Goal: Information Seeking & Learning: Check status

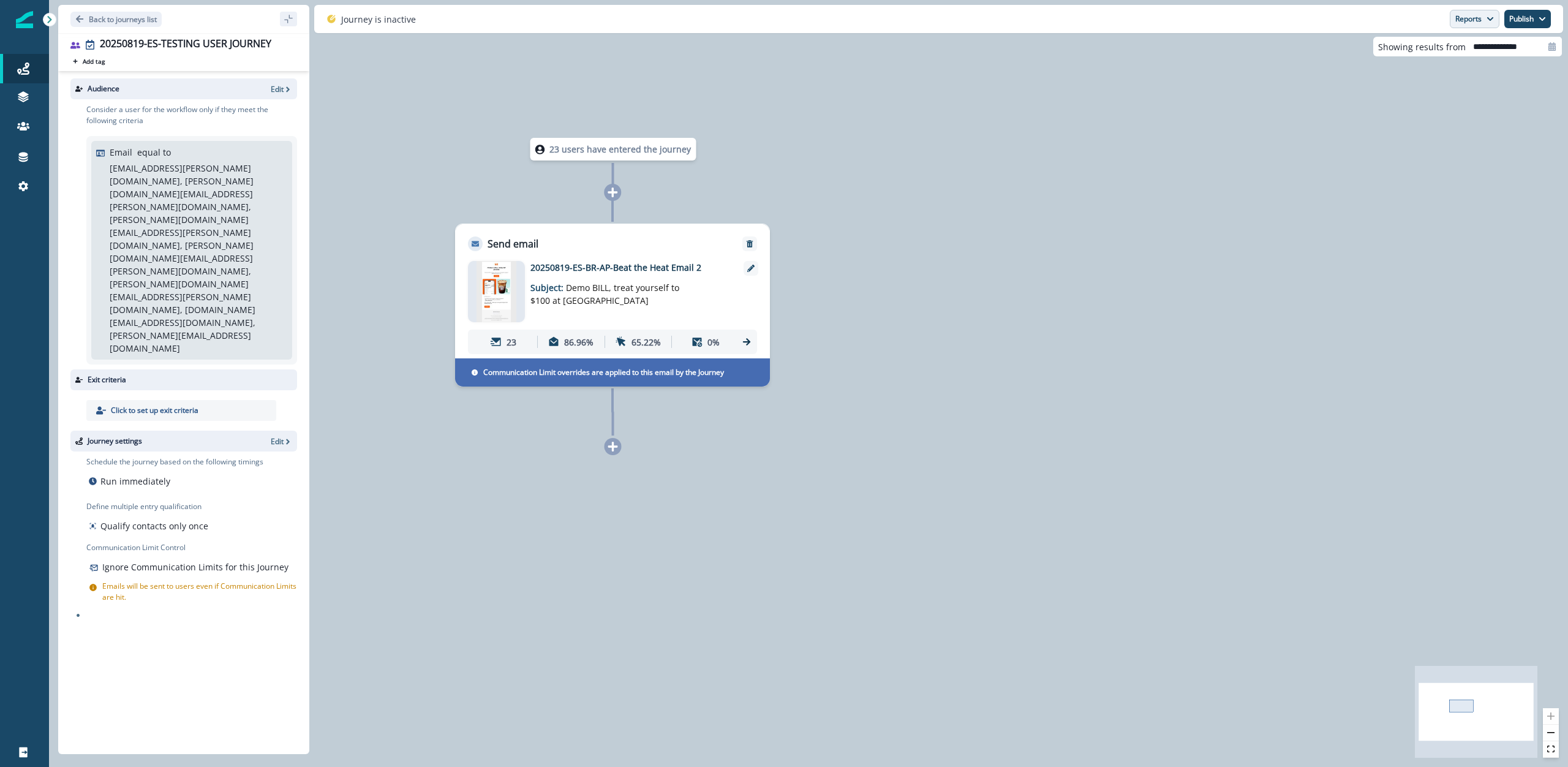
click at [1486, 11] on button "Reports" at bounding box center [1474, 18] width 49 height 18
click at [1439, 53] on button "Email Report" at bounding box center [1429, 49] width 139 height 22
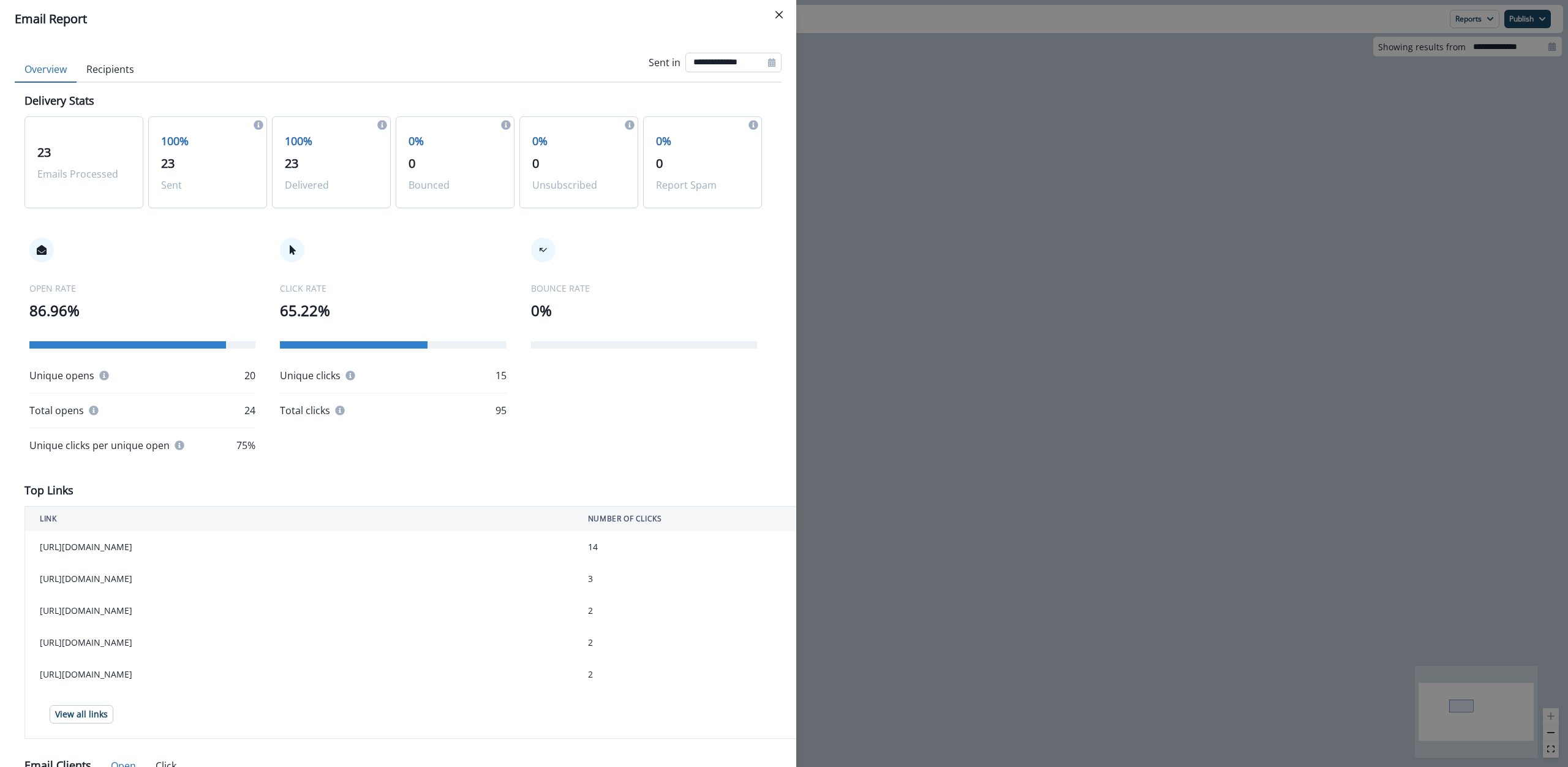
click at [714, 63] on input "**********" at bounding box center [733, 62] width 96 height 20
select select "*"
select select "****"
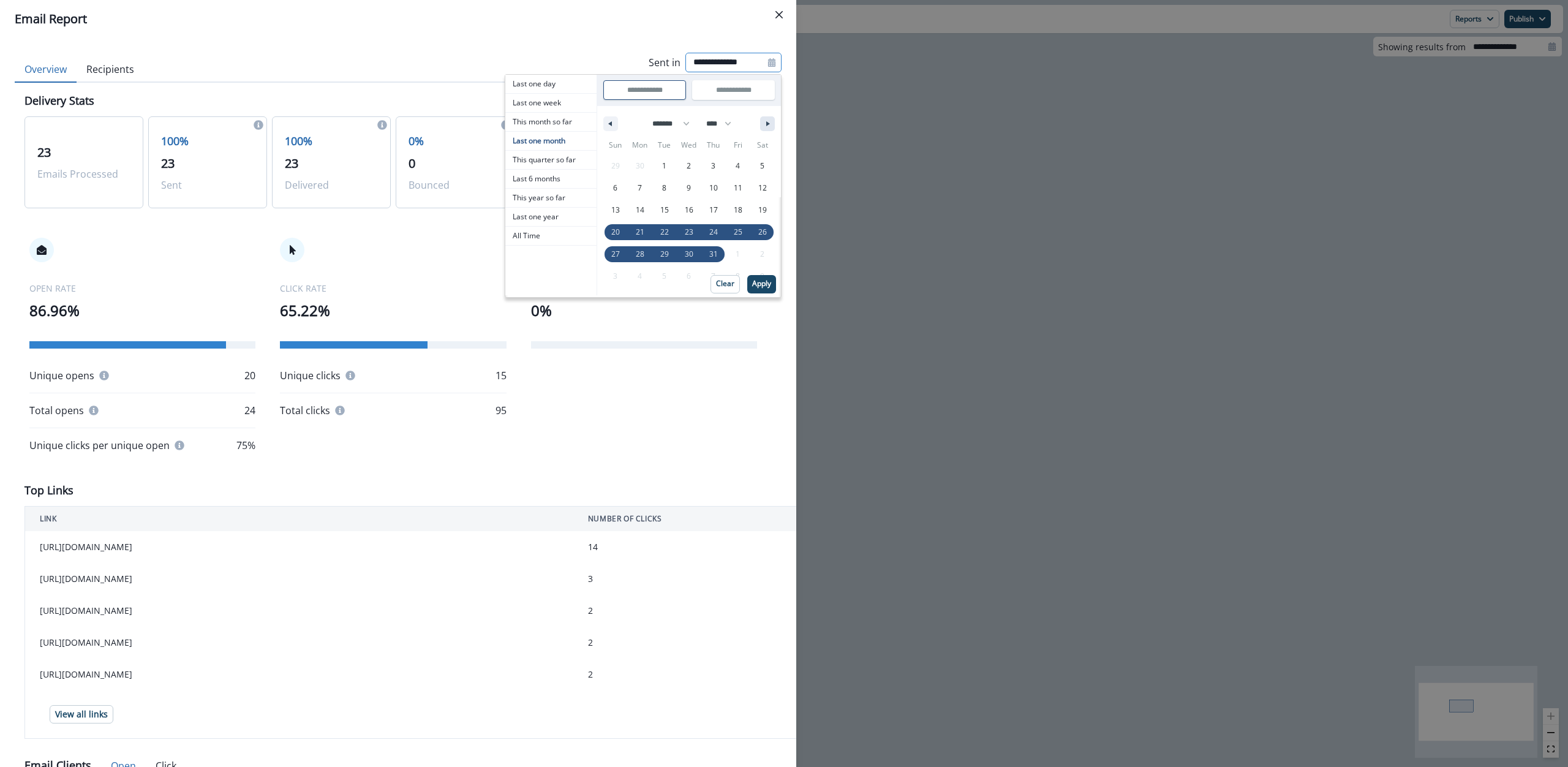
click at [760, 118] on button "button" at bounding box center [768, 124] width 15 height 15
select select "*"
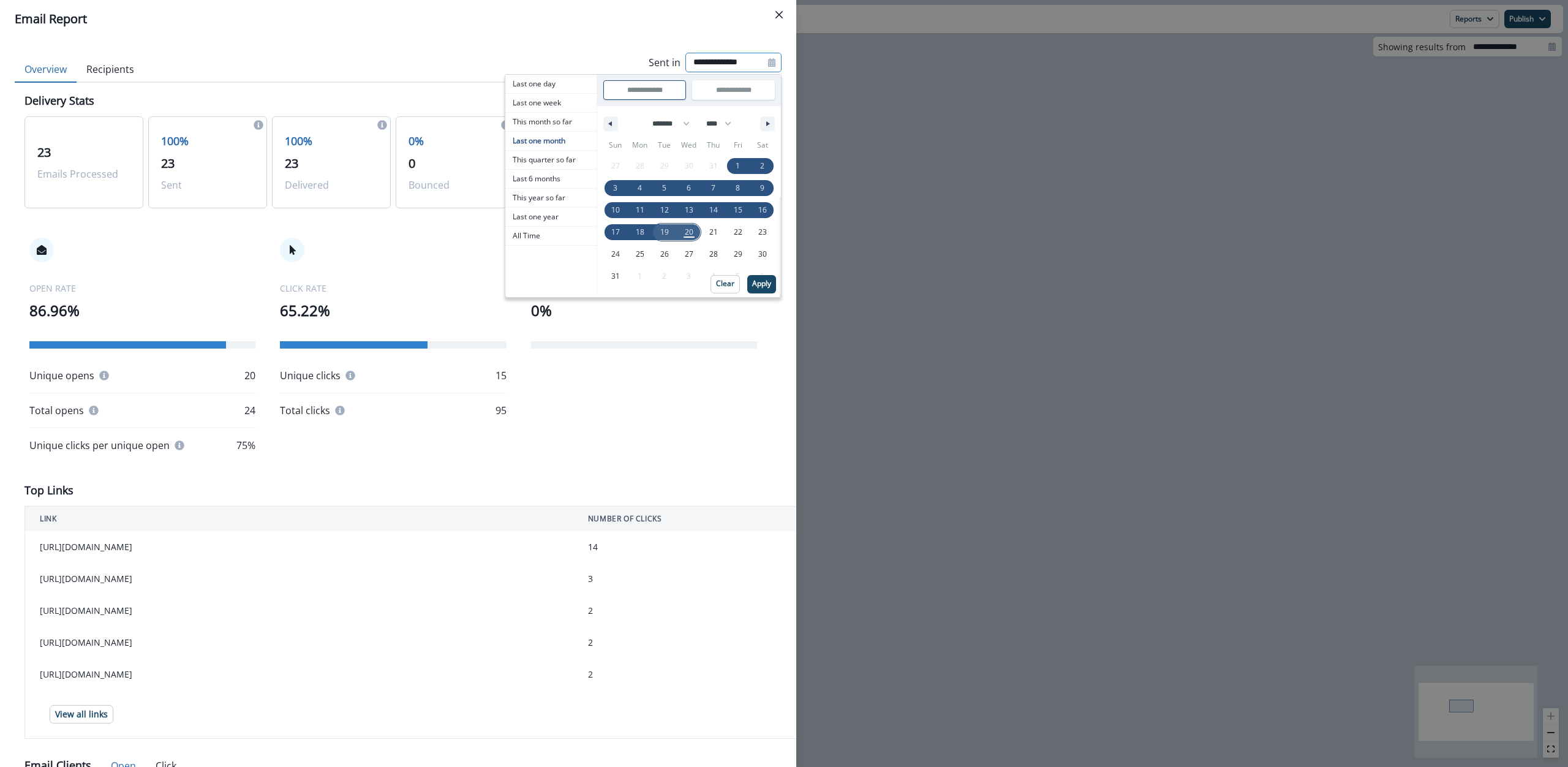
click at [660, 233] on span "19" at bounding box center [664, 232] width 9 height 22
type input "**********"
click at [660, 233] on span "19" at bounding box center [664, 232] width 9 height 22
type input "**********"
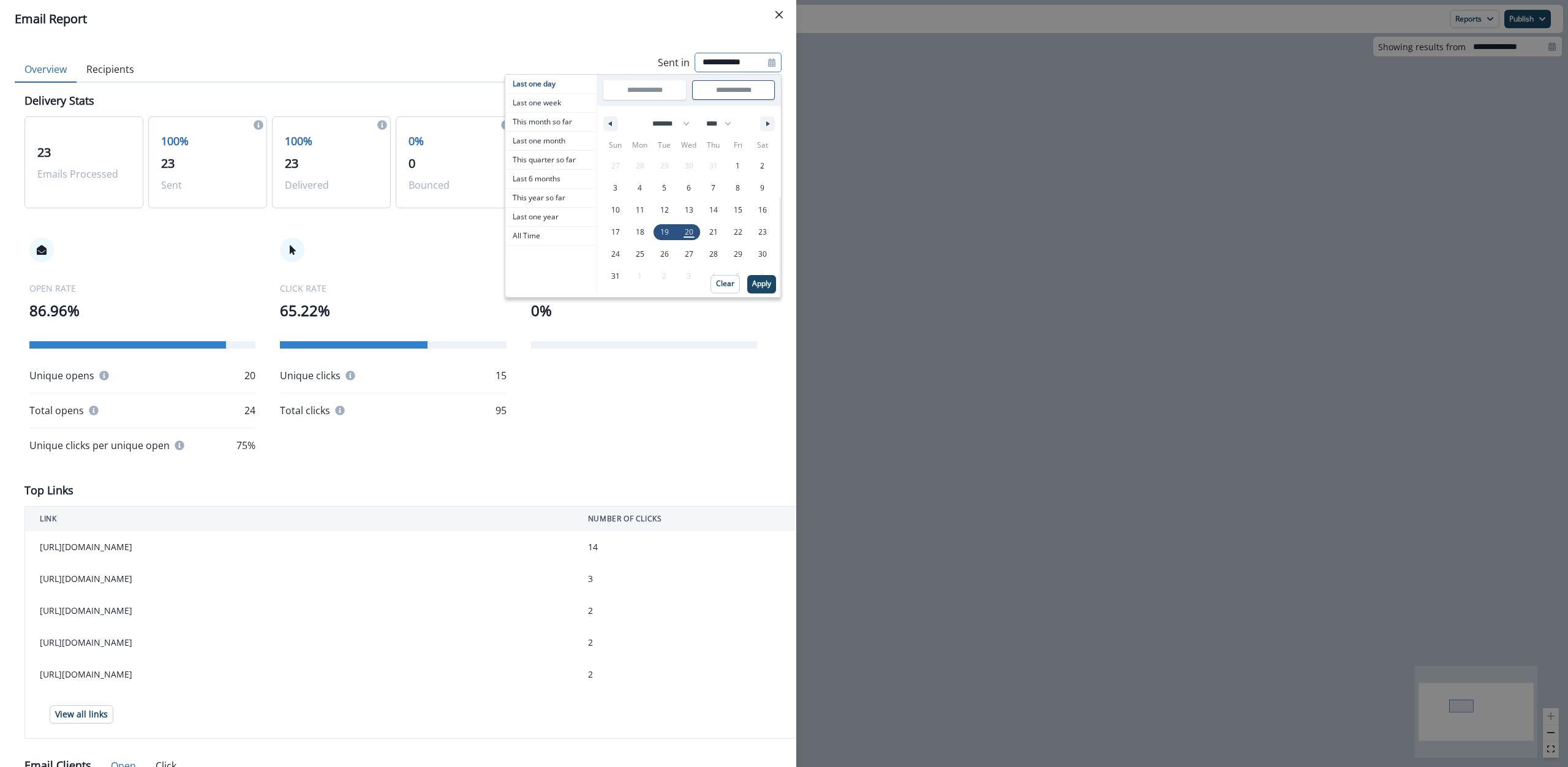
type input "**********"
click at [754, 285] on p "Apply" at bounding box center [764, 283] width 19 height 9
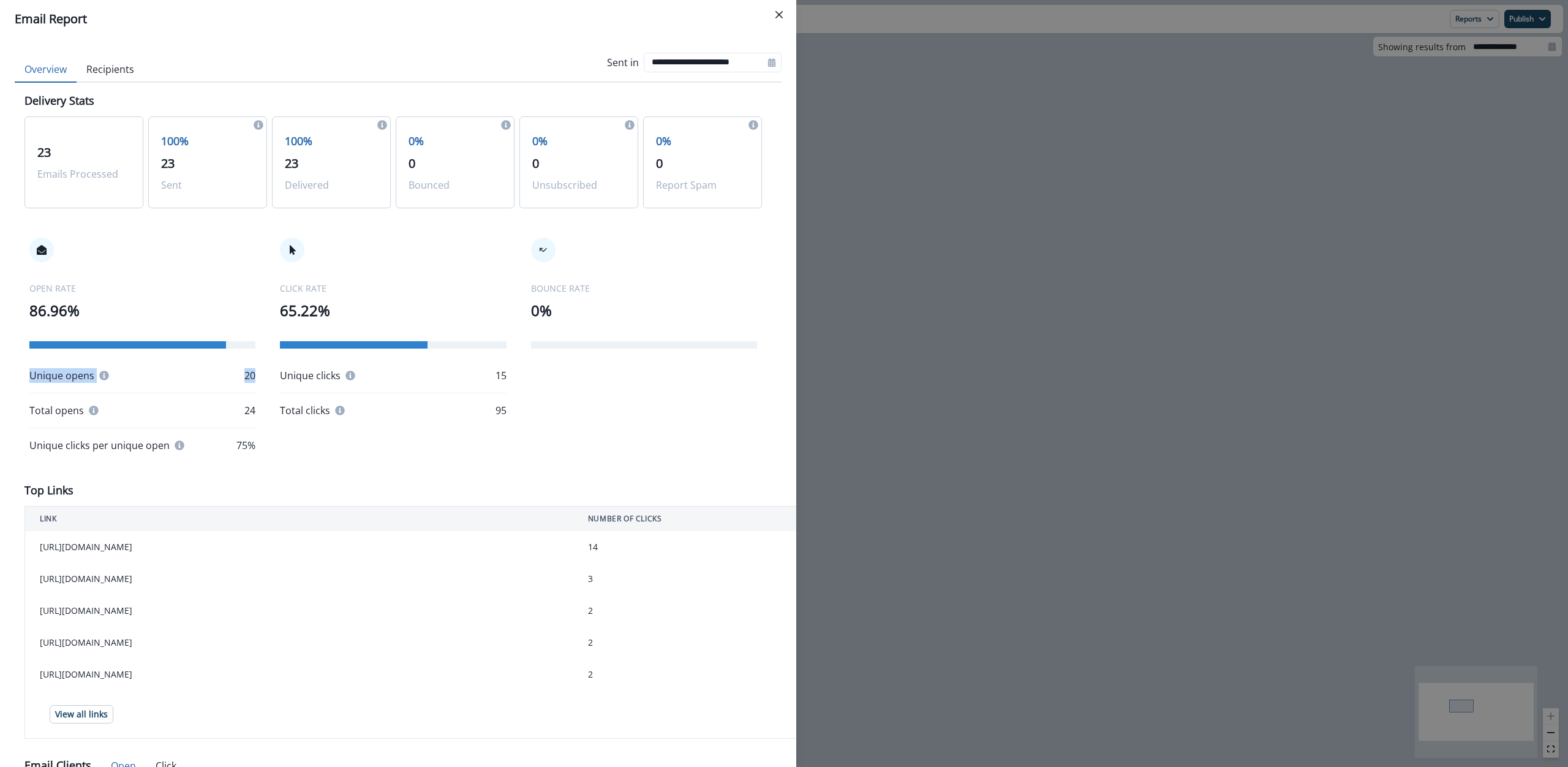
drag, startPoint x: 86, startPoint y: 352, endPoint x: 185, endPoint y: 382, distance: 103.4
click at [185, 384] on div "OPEN RATE 86.96% Unique opens 20 Total opens 24 Unique clicks per unique open 7…" at bounding box center [142, 345] width 226 height 215
click at [214, 378] on div "Unique opens 20" at bounding box center [142, 375] width 226 height 15
click at [196, 417] on div "Total opens 24" at bounding box center [142, 411] width 226 height 15
drag, startPoint x: 240, startPoint y: 376, endPoint x: 252, endPoint y: 373, distance: 12.4
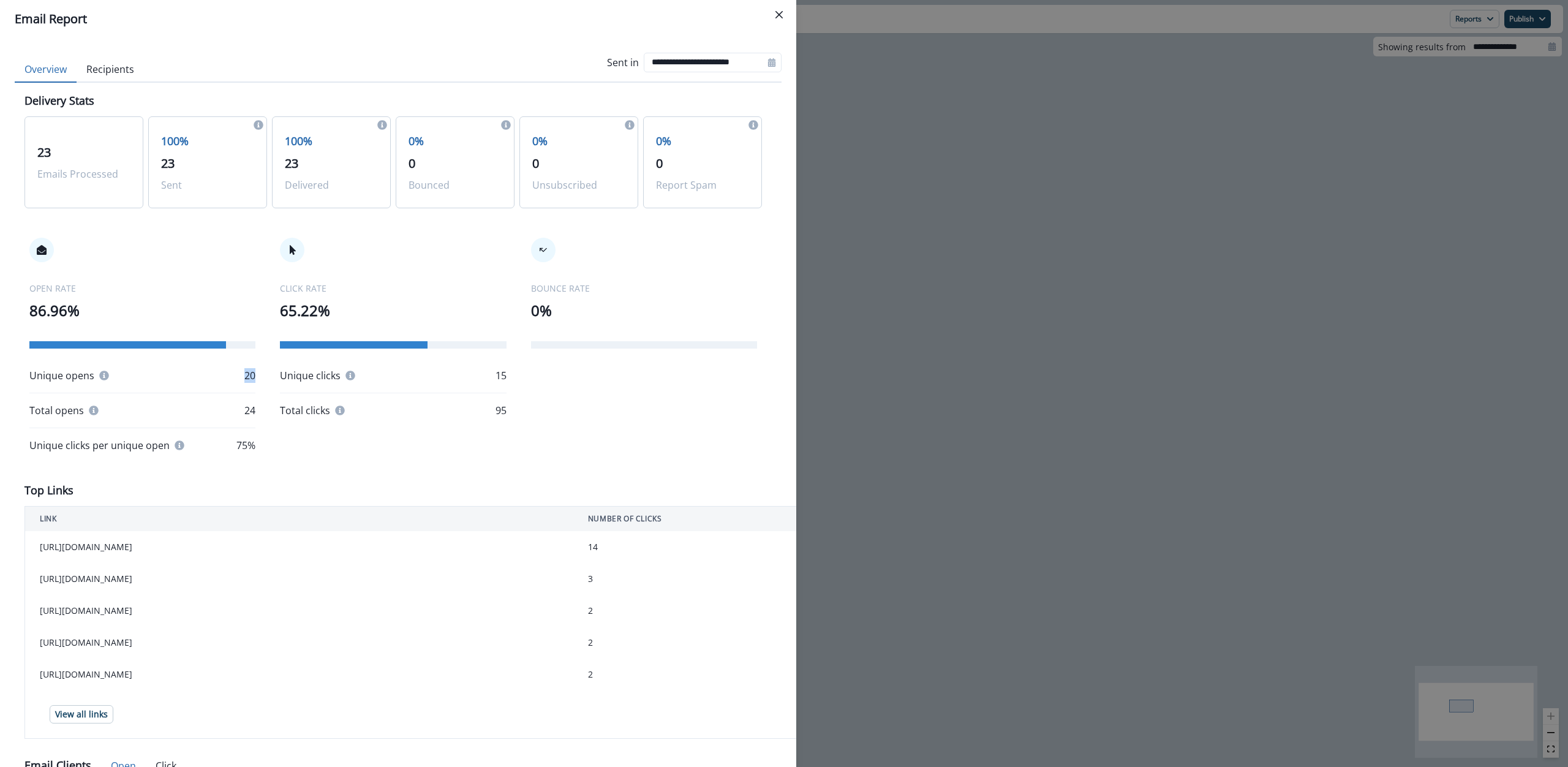
click at [252, 373] on div "OPEN RATE 86.96% Unique opens 20 Total opens 24 Unique clicks per unique open 7…" at bounding box center [393, 345] width 737 height 264
drag, startPoint x: 240, startPoint y: 378, endPoint x: 260, endPoint y: 379, distance: 20.0
click at [260, 379] on div "OPEN RATE 86.96% Unique opens 20 Total opens 24 Unique clicks per unique open 7…" at bounding box center [393, 345] width 737 height 264
drag, startPoint x: 234, startPoint y: 418, endPoint x: 249, endPoint y: 413, distance: 15.8
click at [254, 415] on div "OPEN RATE 86.96% Unique opens 20 Total opens 24 Unique clicks per unique open 7…" at bounding box center [393, 345] width 737 height 264
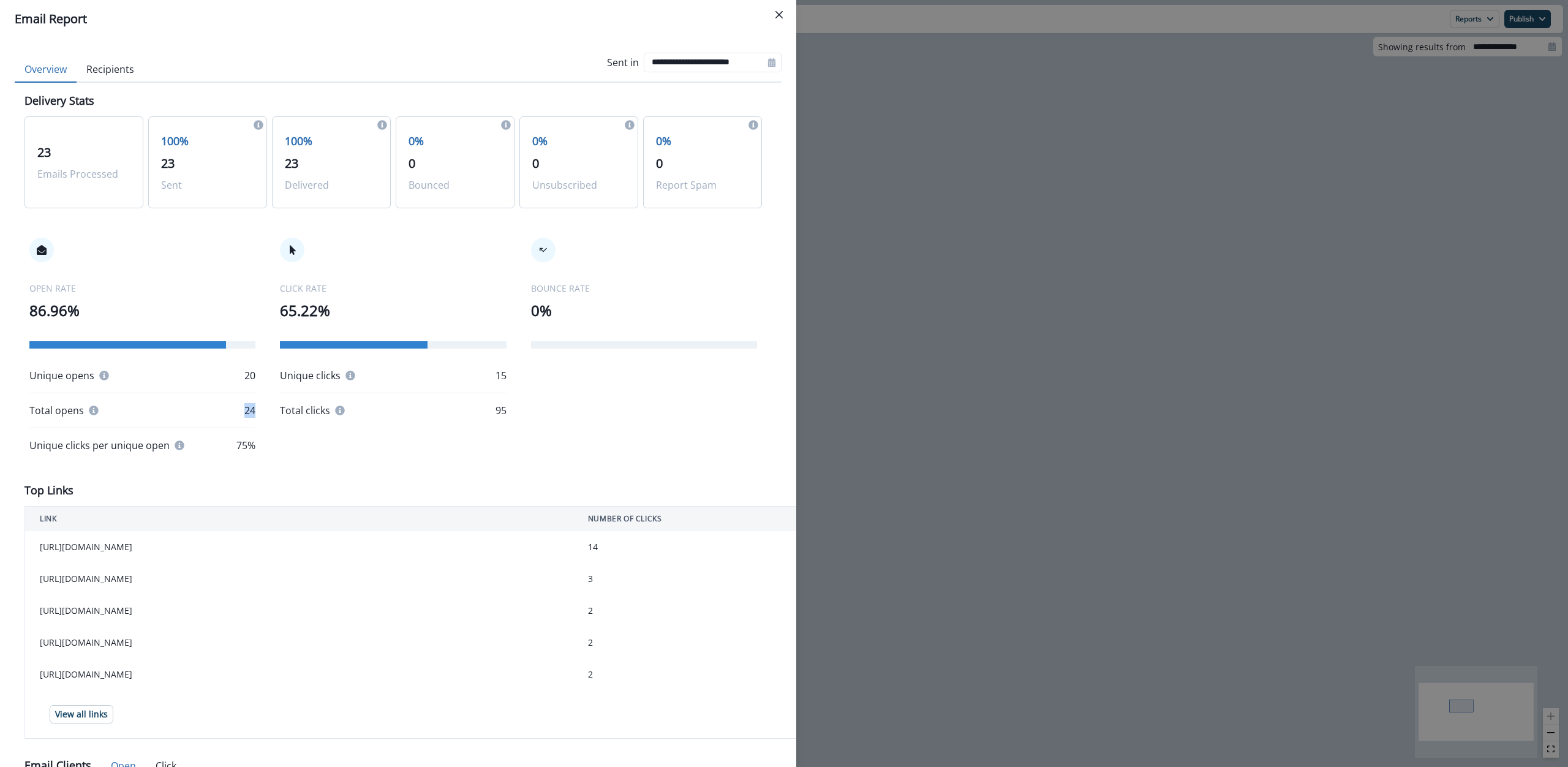
drag, startPoint x: 235, startPoint y: 411, endPoint x: 250, endPoint y: 411, distance: 15.0
click at [250, 411] on div "Total opens 24" at bounding box center [142, 411] width 226 height 15
click at [250, 379] on p "20" at bounding box center [250, 375] width 11 height 15
drag, startPoint x: 223, startPoint y: 371, endPoint x: 253, endPoint y: 372, distance: 30.0
click at [253, 372] on div "OPEN RATE 86.96% Unique opens 20 Total opens 24 Unique clicks per unique open 7…" at bounding box center [393, 345] width 737 height 264
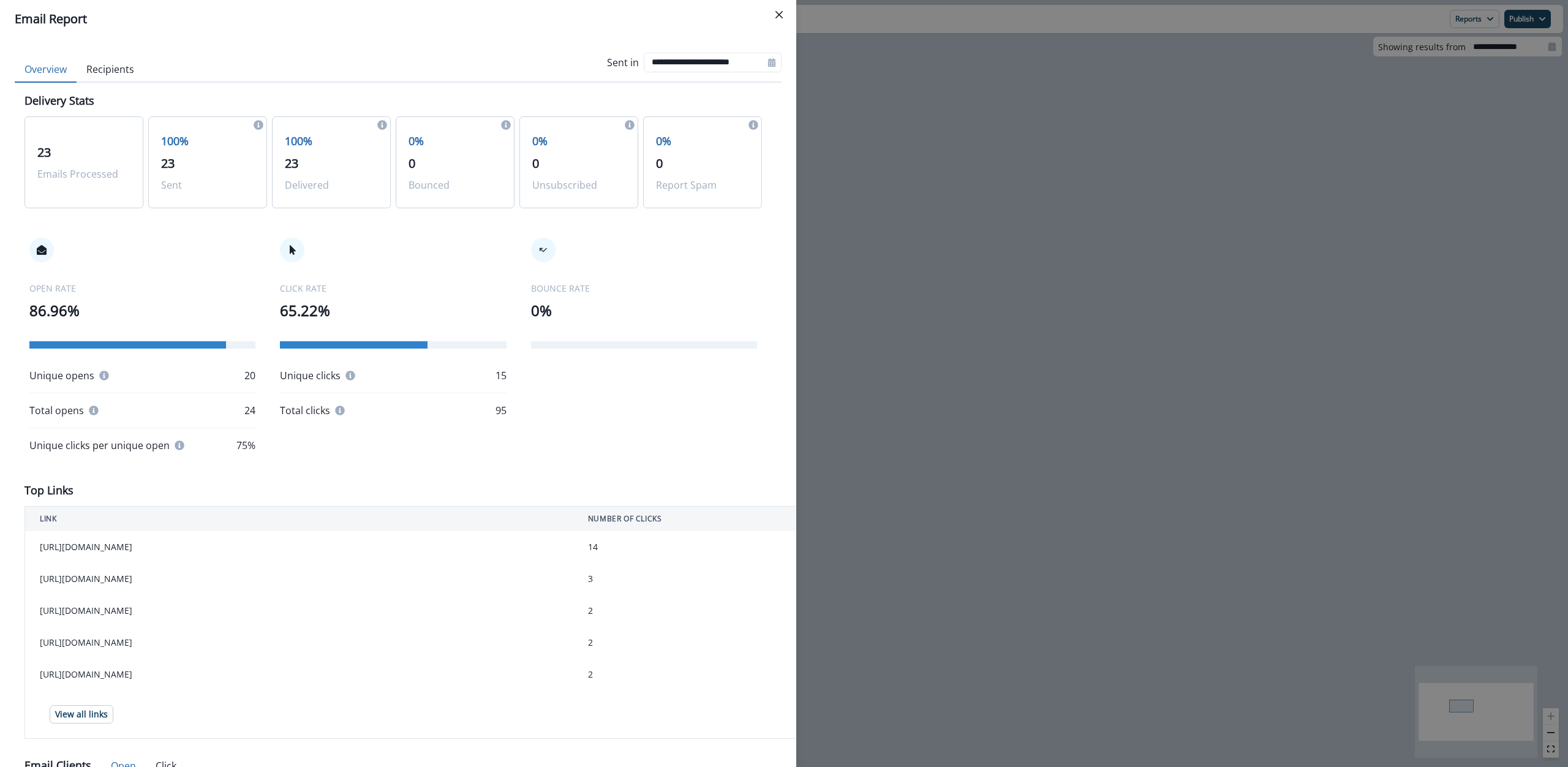
click at [250, 374] on p "20" at bounding box center [250, 375] width 11 height 15
drag, startPoint x: 242, startPoint y: 379, endPoint x: 260, endPoint y: 378, distance: 18.0
click at [260, 378] on div "OPEN RATE 86.96% Unique opens 20 Total opens 24 Unique clicks per unique open 7…" at bounding box center [393, 345] width 737 height 264
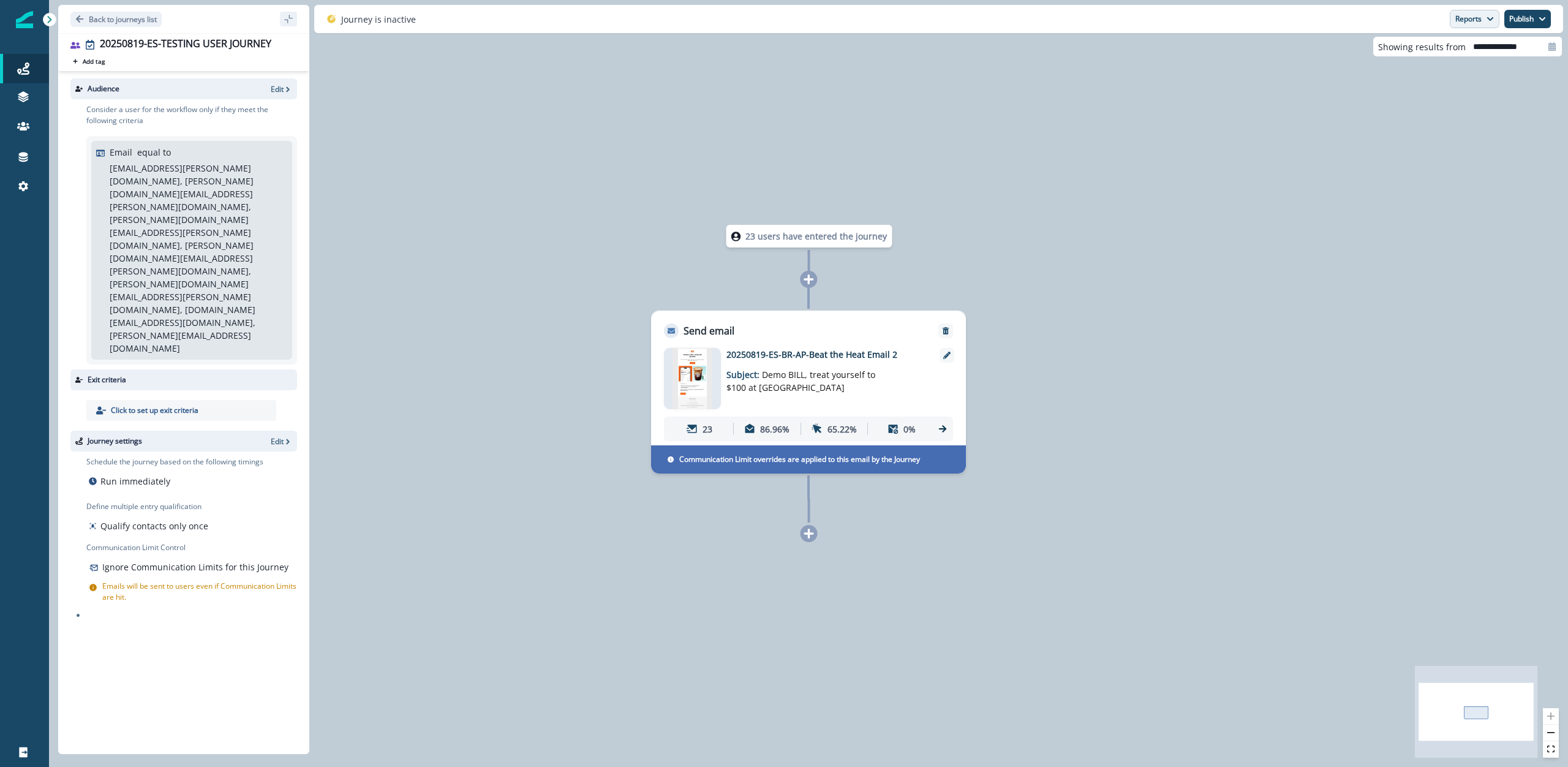
click at [1455, 18] on button "Reports" at bounding box center [1474, 18] width 49 height 18
click at [1402, 50] on p "Email Report" at bounding box center [1409, 49] width 60 height 15
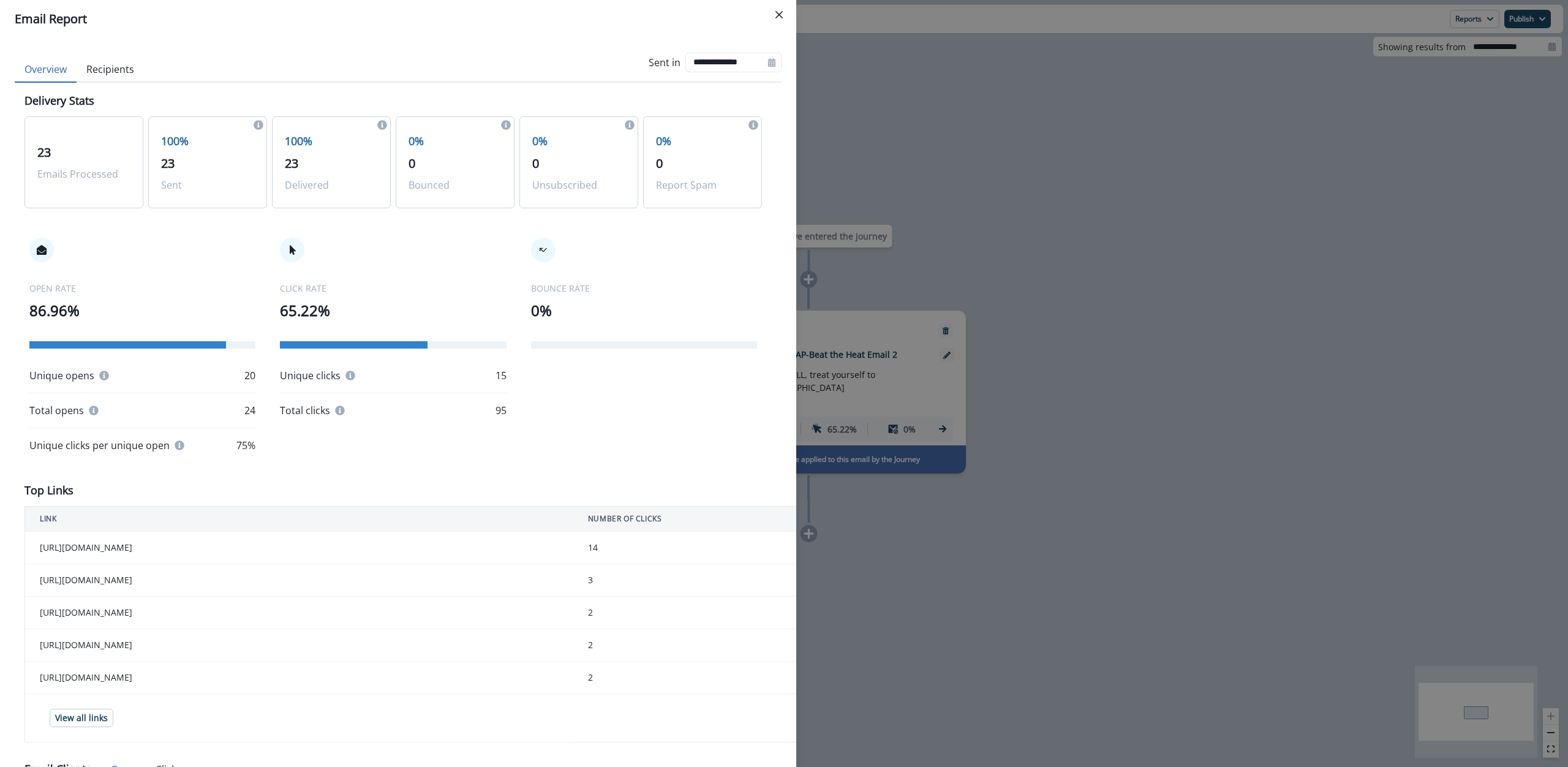
click at [122, 68] on button "Recipients" at bounding box center [110, 70] width 68 height 26
